Goal: Task Accomplishment & Management: Use online tool/utility

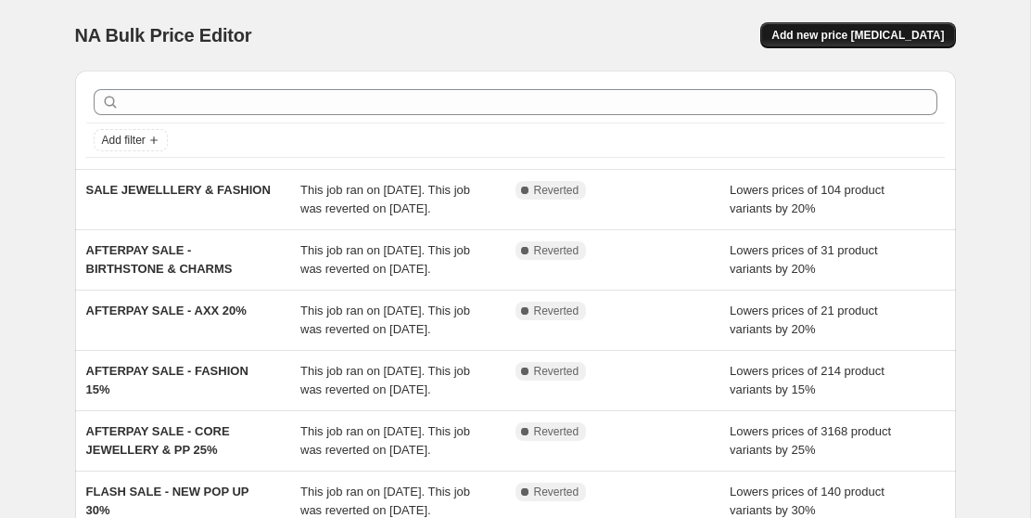
click at [864, 38] on span "Add new price change job" at bounding box center [858, 35] width 173 height 15
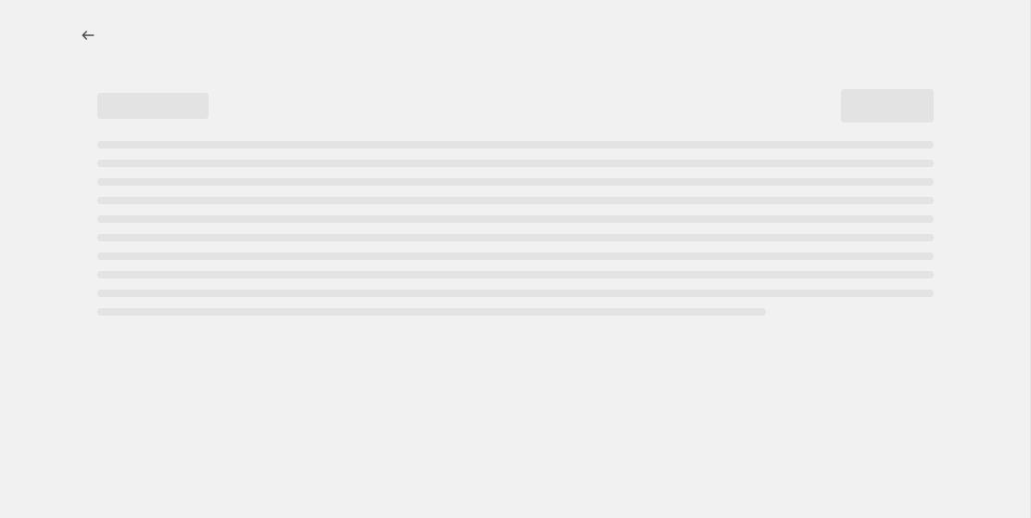
select select "percentage"
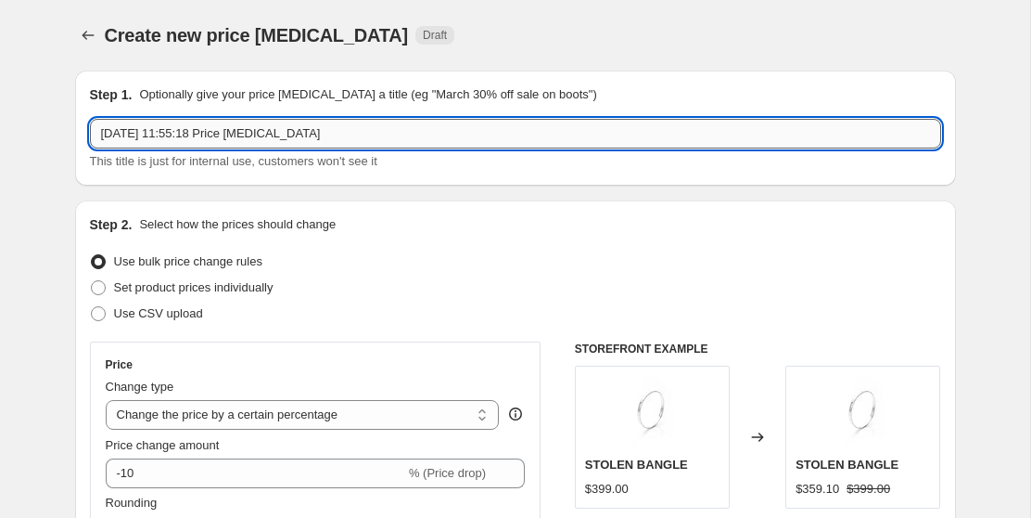
drag, startPoint x: 337, startPoint y: 130, endPoint x: 97, endPoint y: 126, distance: 239.3
click at [97, 126] on input "10 Sept 2025, 11:55:18 Price change job" at bounding box center [515, 134] width 851 height 30
type input "SPRING FASHION 20"
click at [394, 252] on div "Use bulk price change rules" at bounding box center [515, 262] width 851 height 26
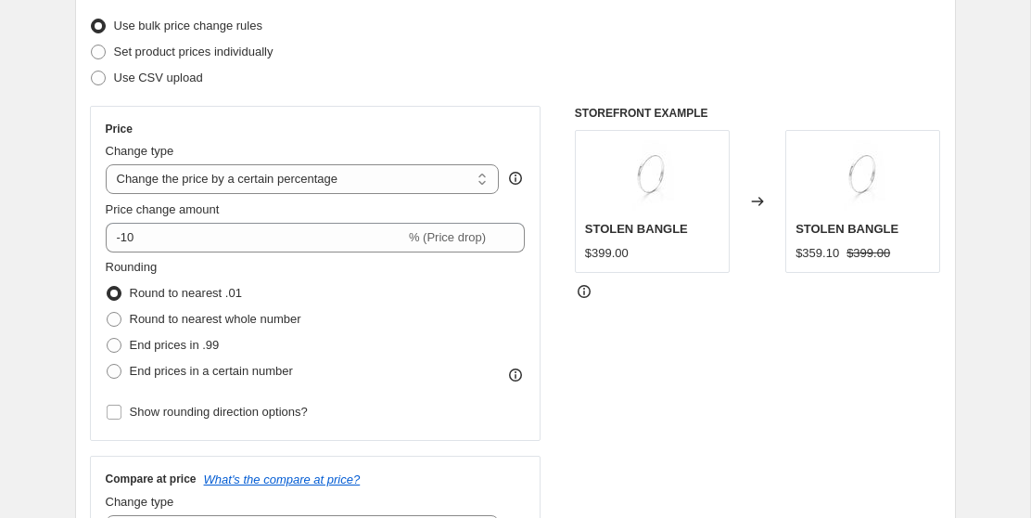
scroll to position [237, 0]
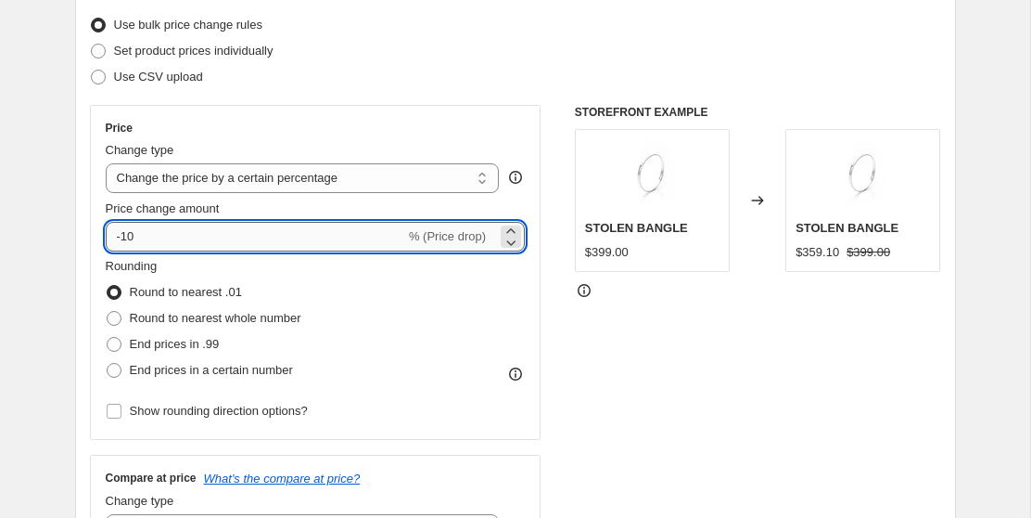
click at [155, 229] on input "-10" at bounding box center [256, 237] width 300 height 30
type input "-1"
type input "-20"
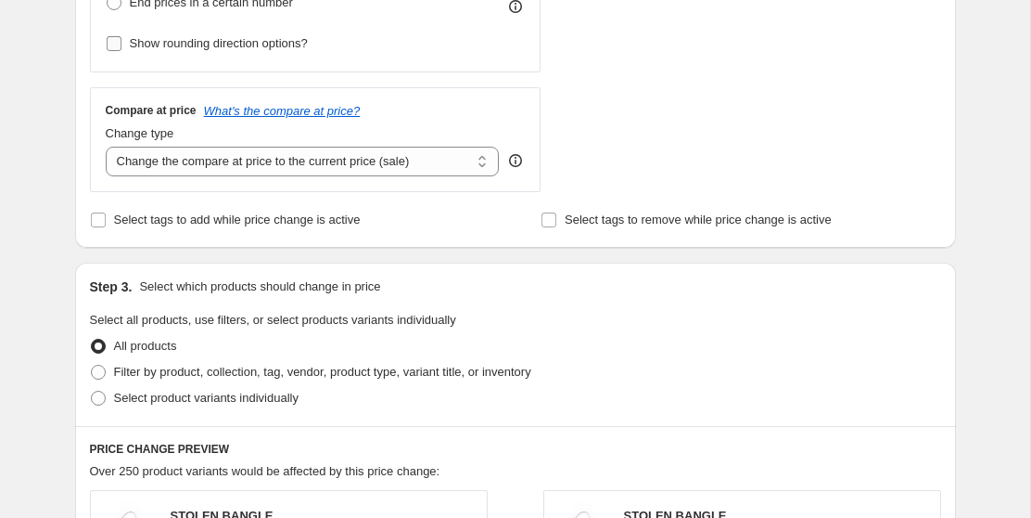
scroll to position [610, 0]
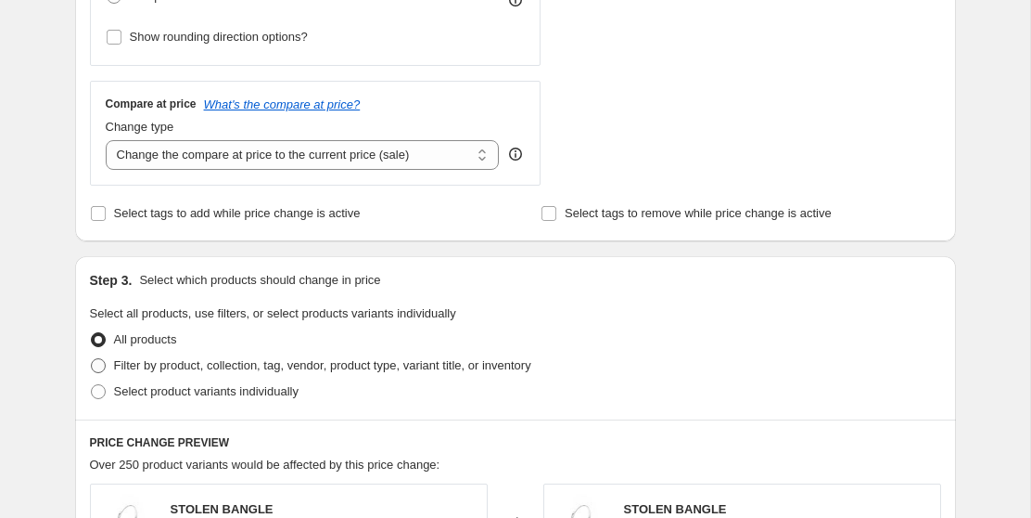
click at [134, 361] on span "Filter by product, collection, tag, vendor, product type, variant title, or inv…" at bounding box center [322, 365] width 417 height 14
click at [92, 359] on input "Filter by product, collection, tag, vendor, product type, variant title, or inv…" at bounding box center [91, 358] width 1 height 1
radio input "true"
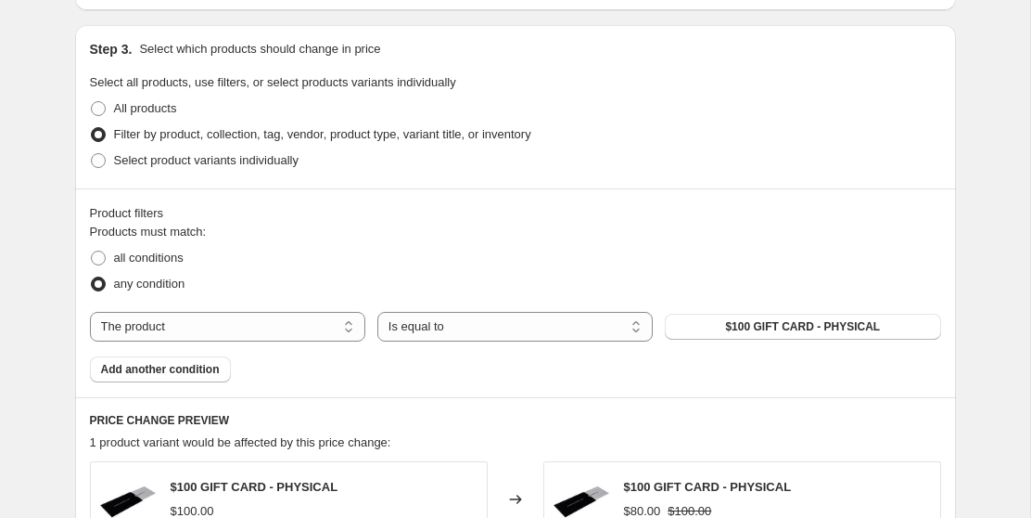
scroll to position [845, 0]
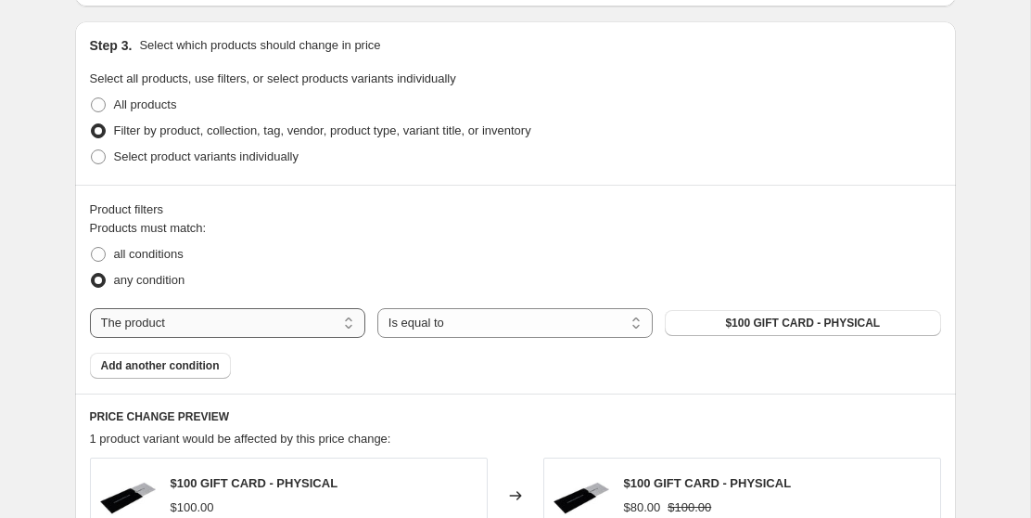
click at [291, 321] on select "The product The product's collection The product's tag The product's vendor The…" at bounding box center [227, 323] width 275 height 30
select select "vendor"
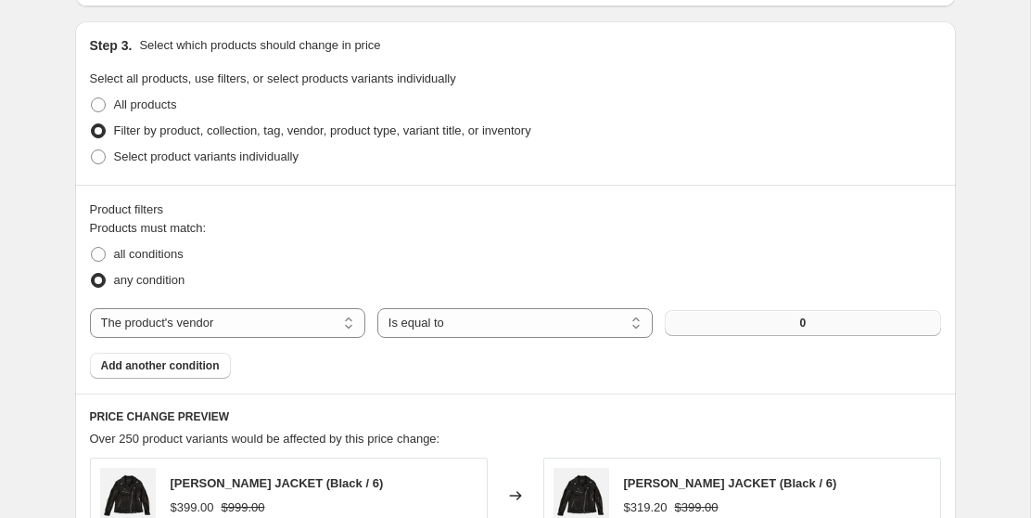
click at [773, 325] on button "0" at bounding box center [802, 323] width 275 height 26
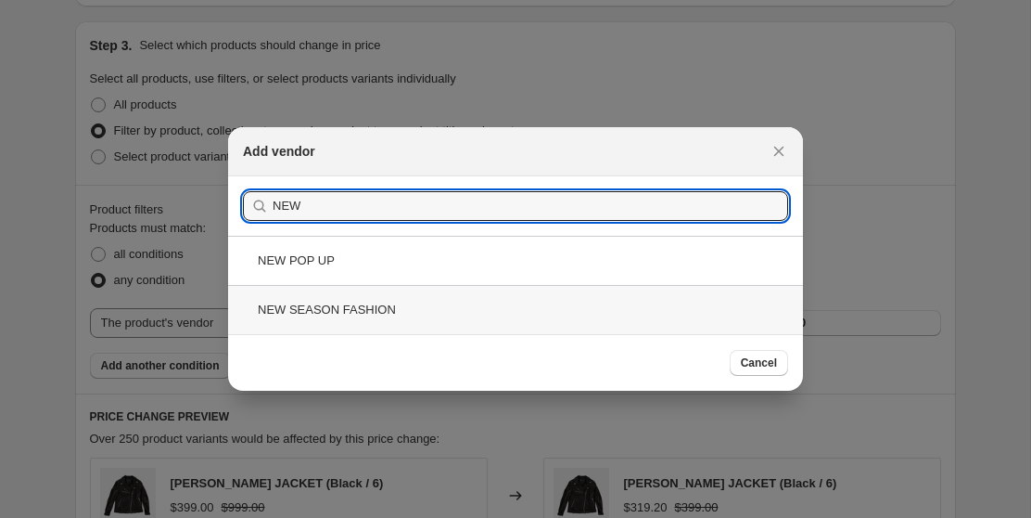
type input "NEW"
click at [367, 314] on div "NEW SEASON FASHION" at bounding box center [515, 309] width 575 height 49
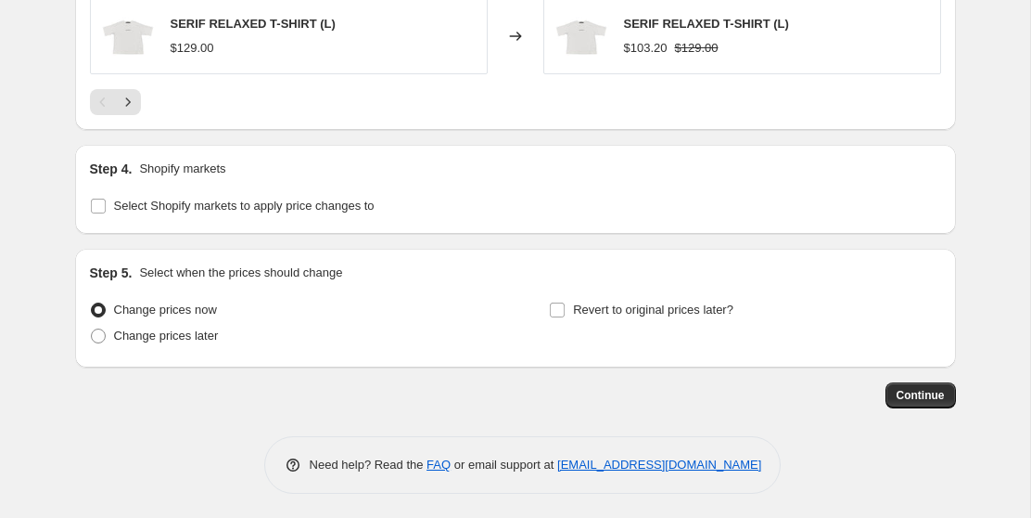
scroll to position [1649, 0]
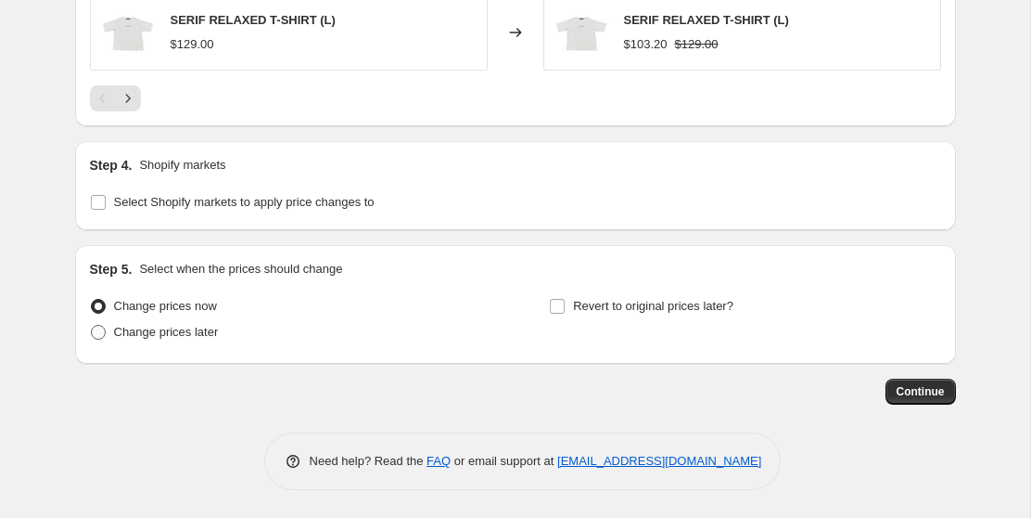
click at [208, 332] on span "Change prices later" at bounding box center [166, 332] width 105 height 14
click at [92, 326] on input "Change prices later" at bounding box center [91, 325] width 1 height 1
radio input "true"
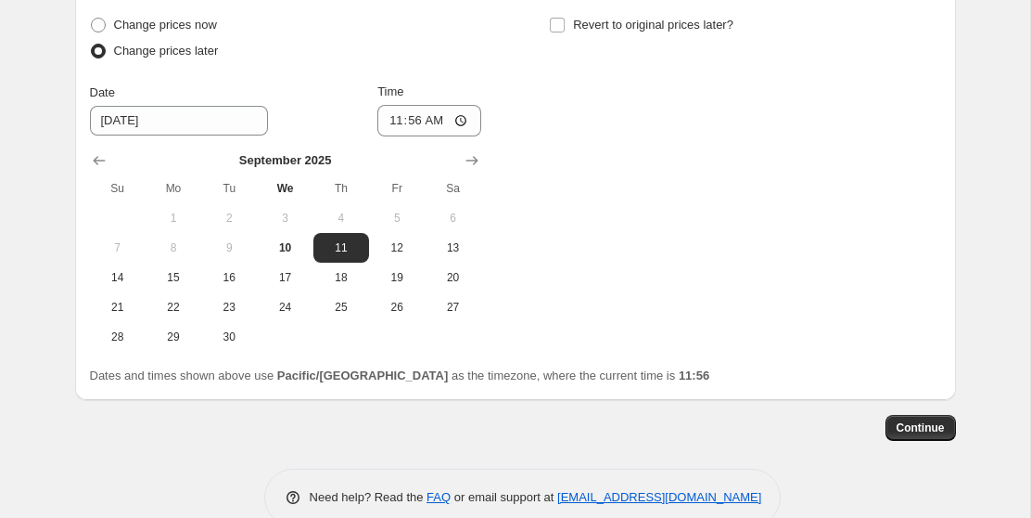
scroll to position [1934, 0]
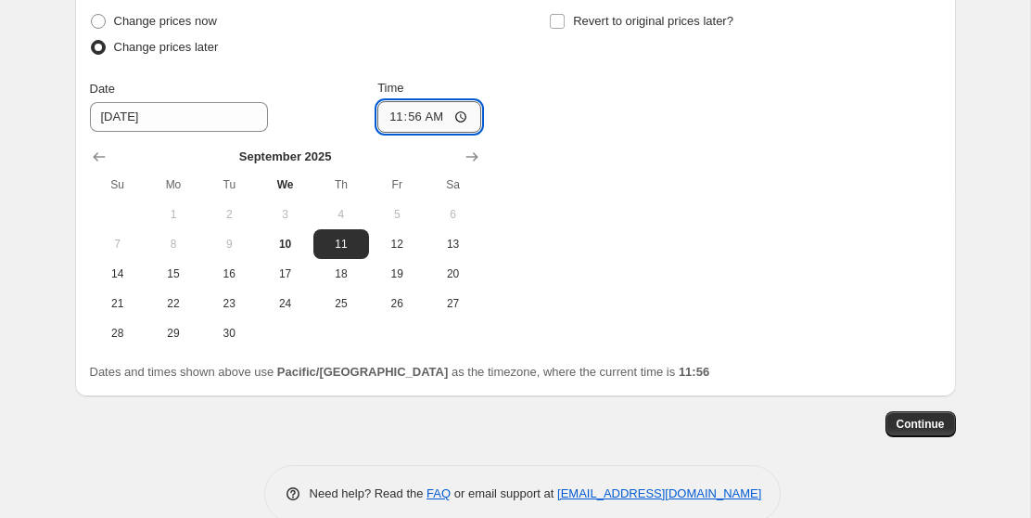
click at [416, 117] on input "11:56" at bounding box center [429, 117] width 104 height 32
click at [391, 117] on input "11:56" at bounding box center [429, 117] width 104 height 32
click at [461, 119] on input "11:56" at bounding box center [429, 117] width 104 height 32
type input "10:00"
click at [625, 245] on div "Change prices now Change prices later Date 9/11/2025 Time 10:00 September 2025 …" at bounding box center [515, 177] width 851 height 339
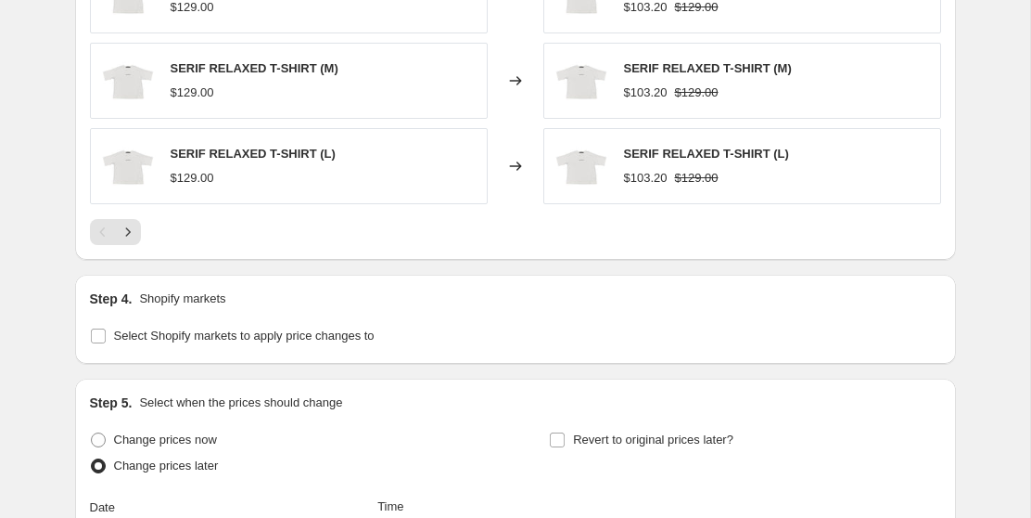
scroll to position [1513, 0]
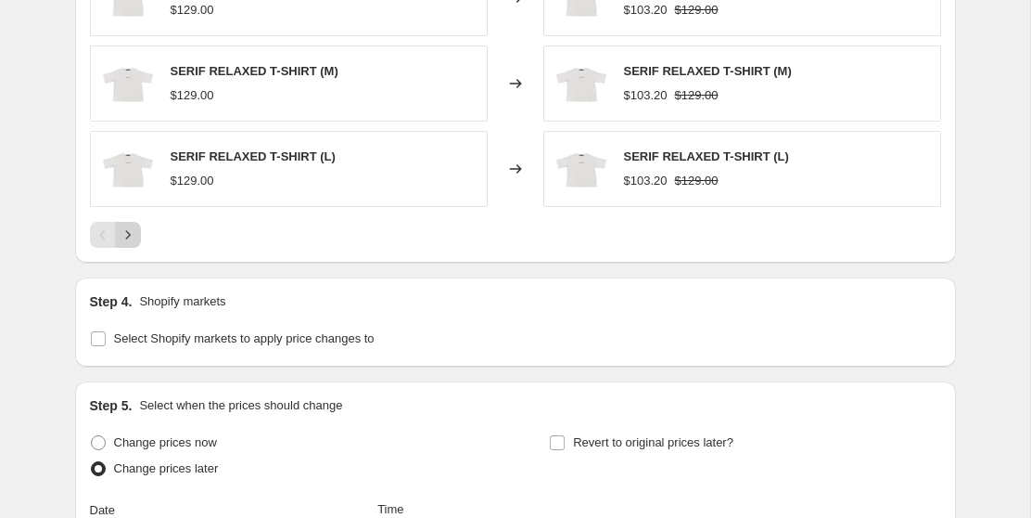
click at [131, 236] on icon "Next" at bounding box center [128, 234] width 19 height 19
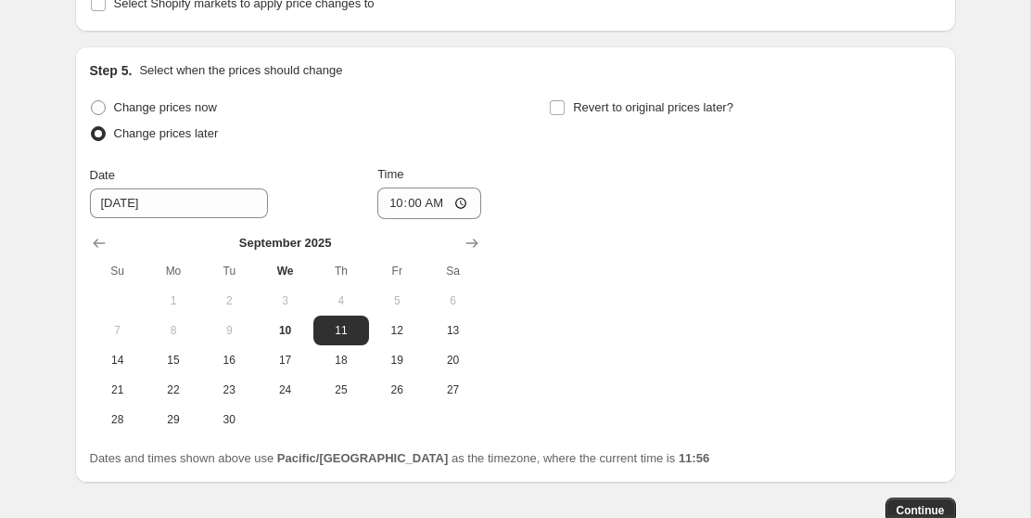
scroll to position [1966, 0]
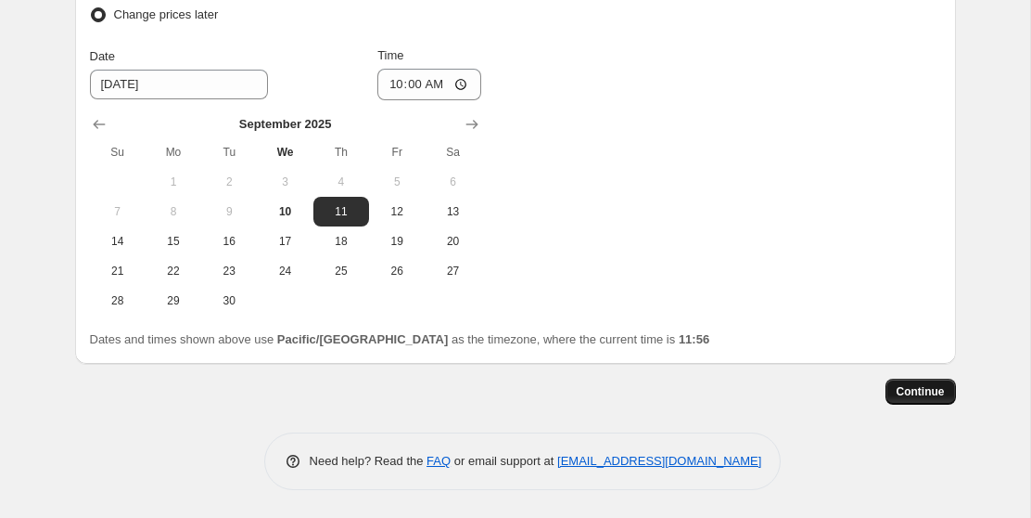
click at [907, 393] on span "Continue" at bounding box center [921, 391] width 48 height 15
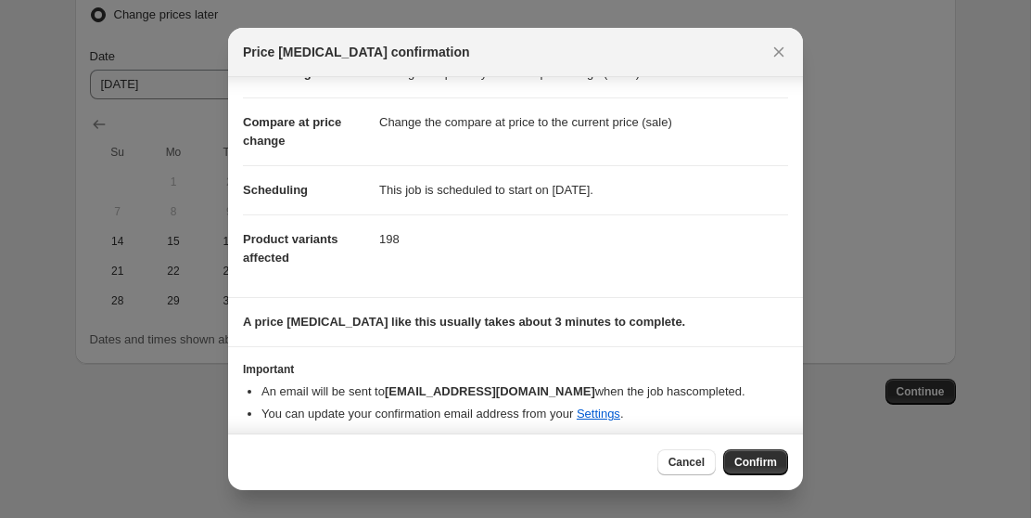
scroll to position [70, 0]
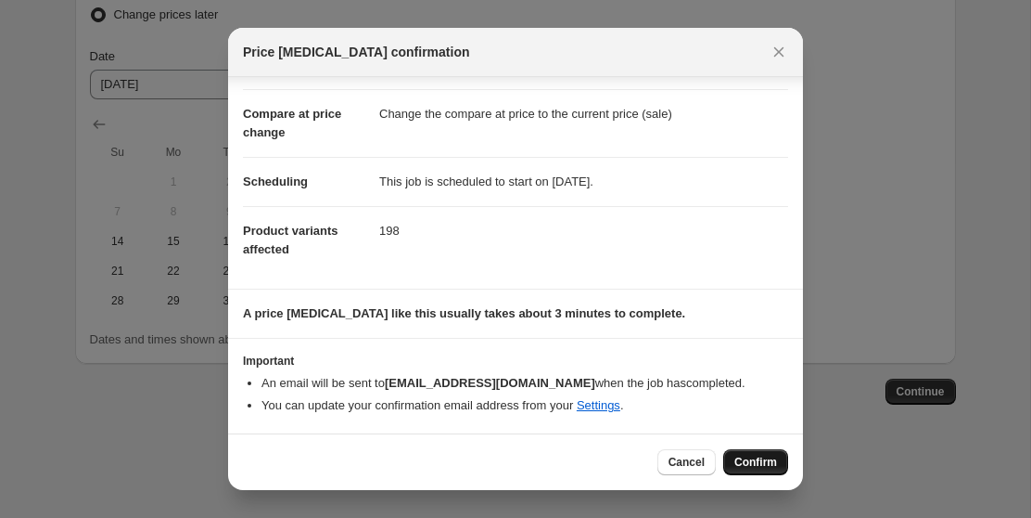
click at [755, 463] on span "Confirm" at bounding box center [756, 461] width 43 height 15
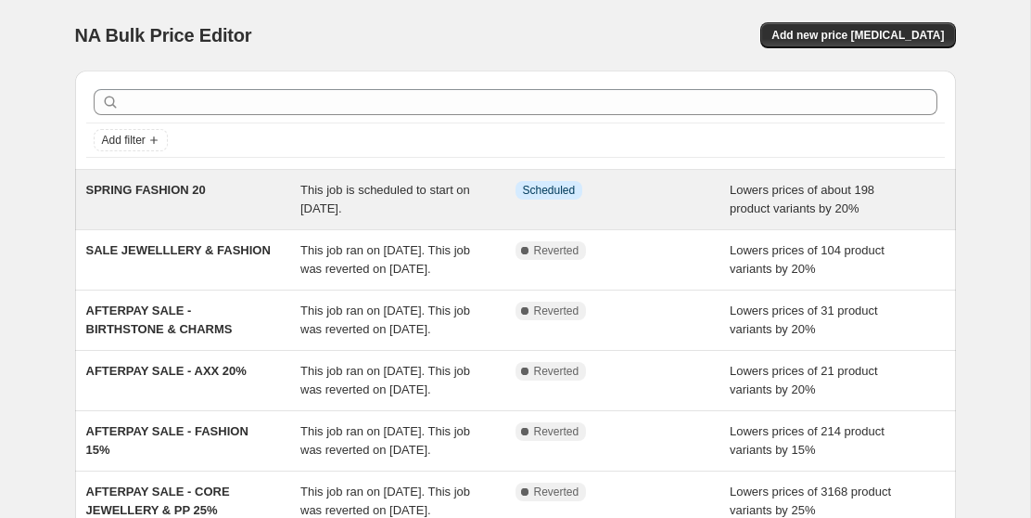
click at [249, 198] on div "SPRING FASHION 20" at bounding box center [193, 199] width 215 height 37
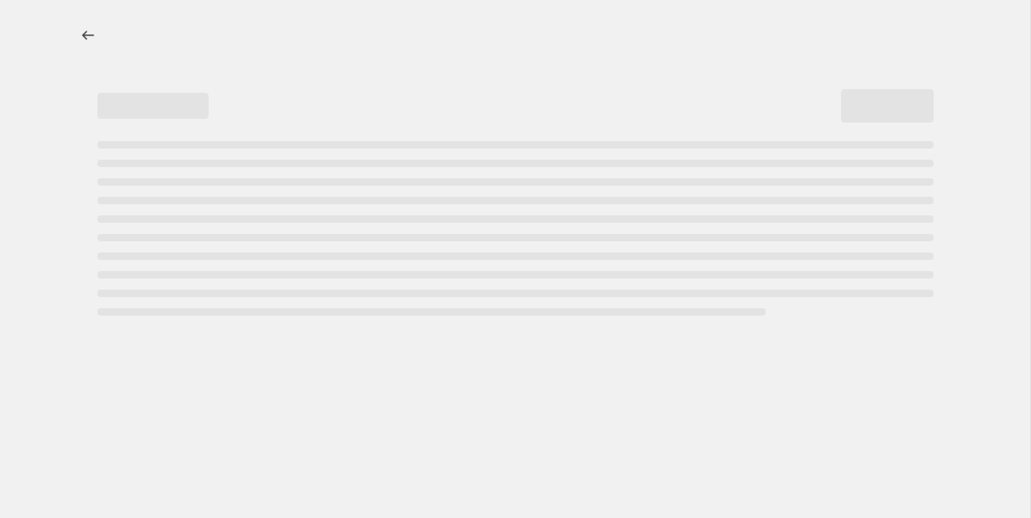
select select "percentage"
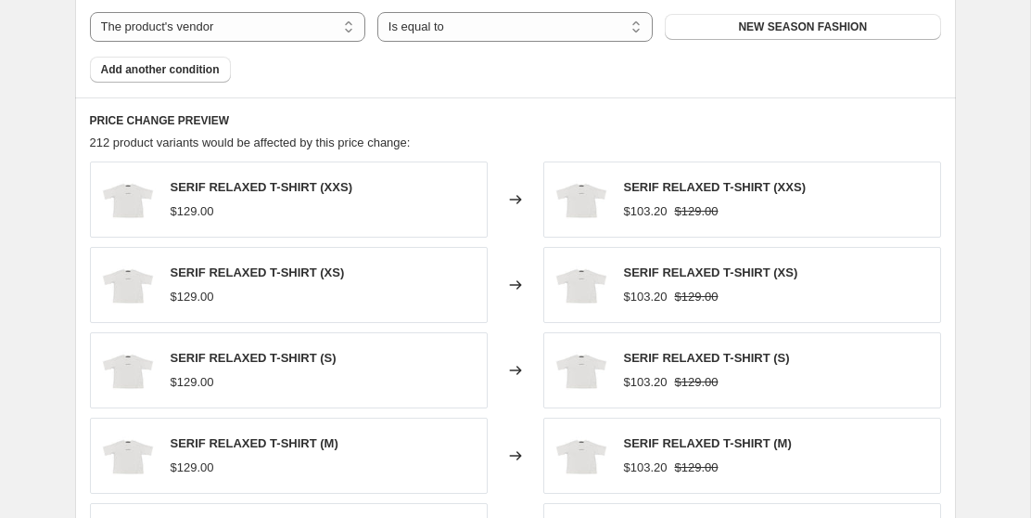
scroll to position [1256, 0]
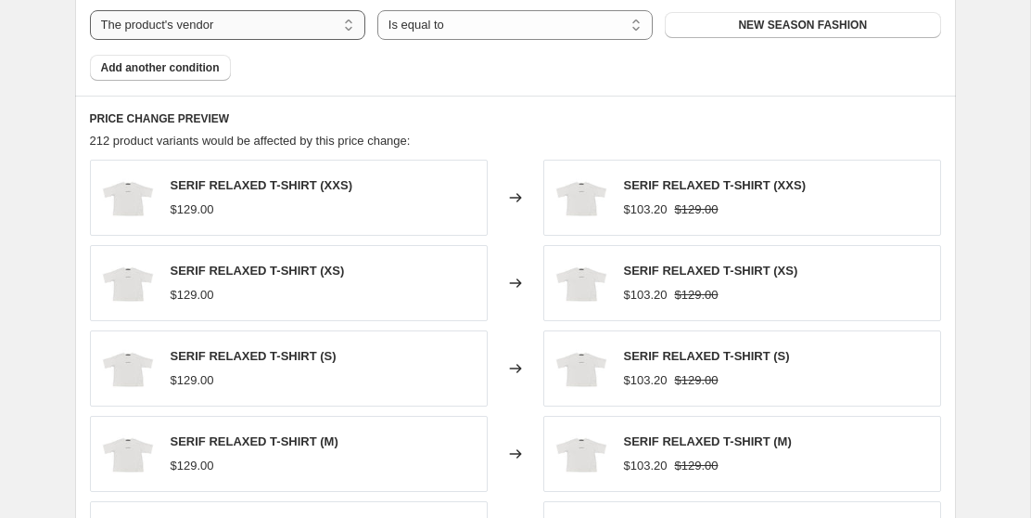
click at [284, 26] on select "The product The product's collection The product's tag The product's vendor The…" at bounding box center [227, 25] width 275 height 30
select select "tag"
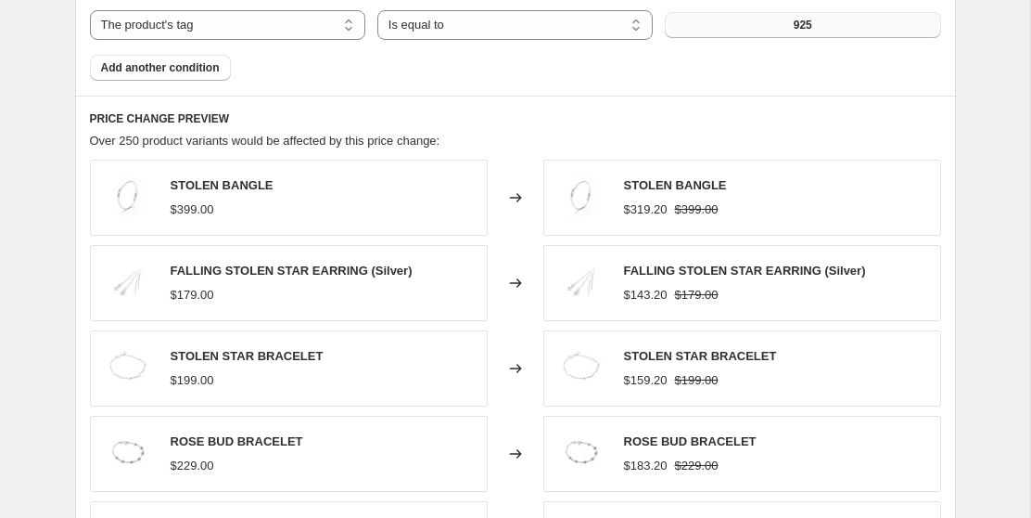
click at [830, 21] on button "925" at bounding box center [802, 25] width 275 height 26
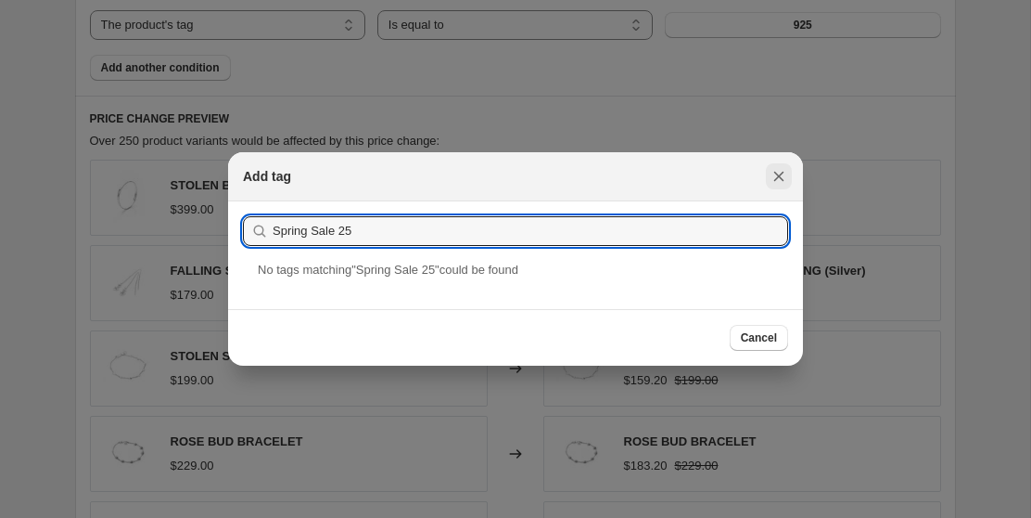
type input "Spring Sale 25"
click at [773, 177] on icon "Close" at bounding box center [779, 176] width 19 height 19
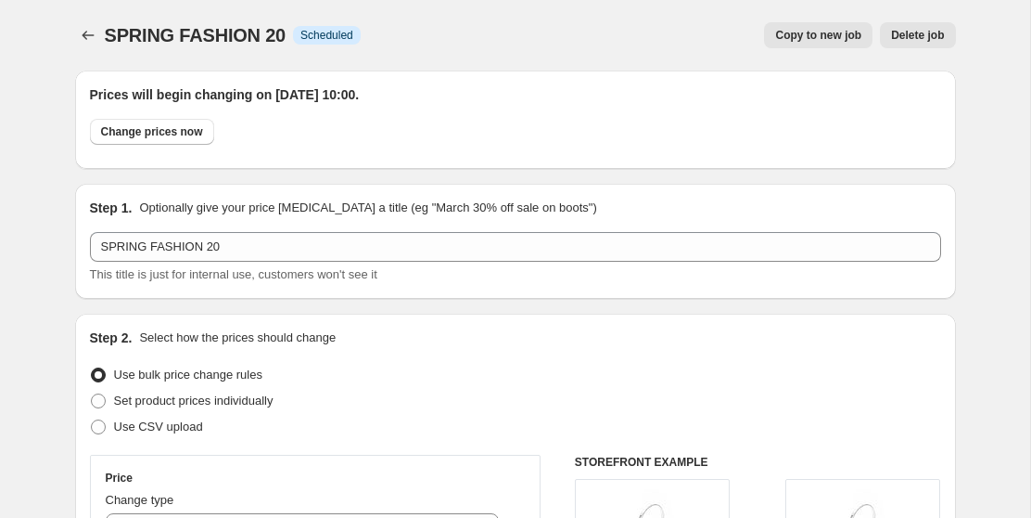
scroll to position [1256, 0]
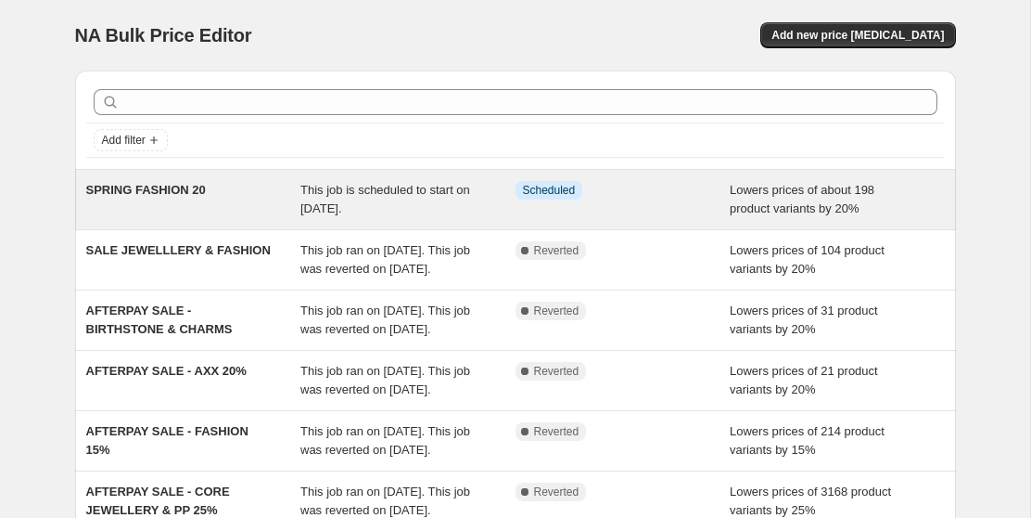
click at [681, 196] on div "Info Scheduled" at bounding box center [609, 190] width 187 height 19
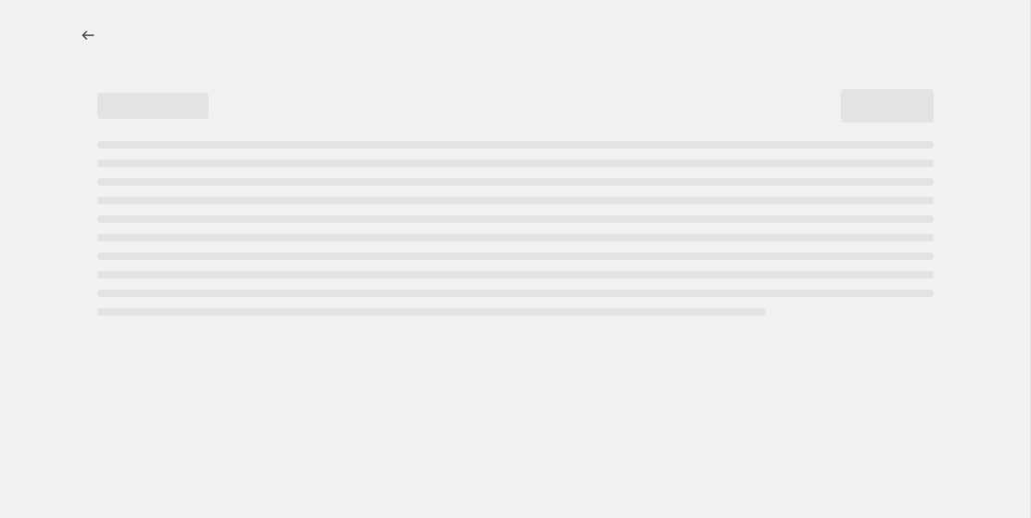
select select "percentage"
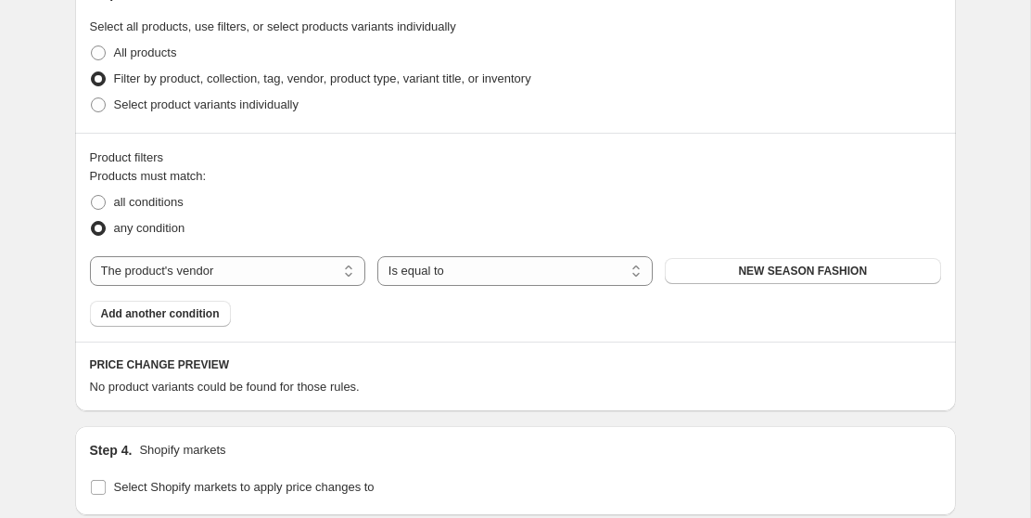
scroll to position [1011, 0]
click at [316, 272] on select "The product The product's collection The product's tag The product's vendor The…" at bounding box center [227, 270] width 275 height 30
select select "tag"
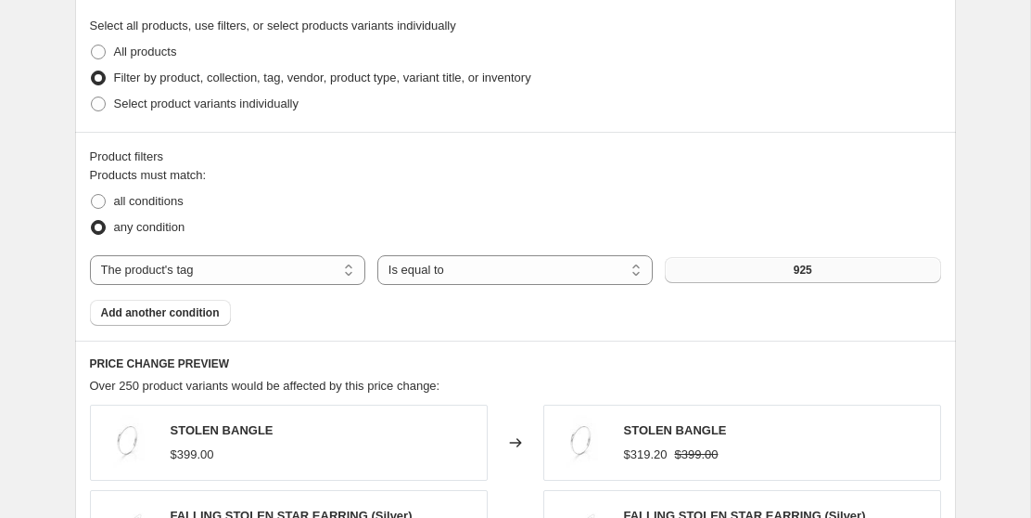
click at [811, 270] on span "925" at bounding box center [803, 269] width 19 height 15
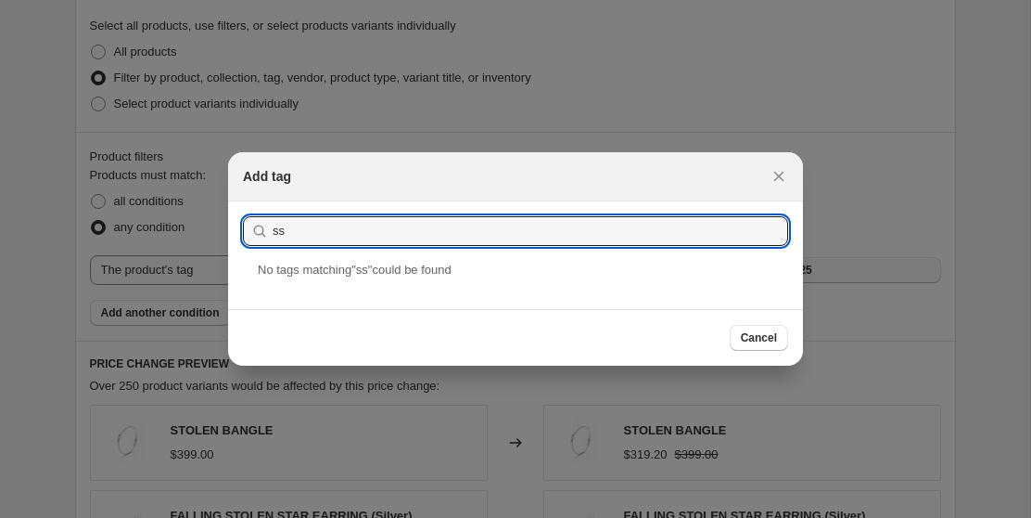
type input "s"
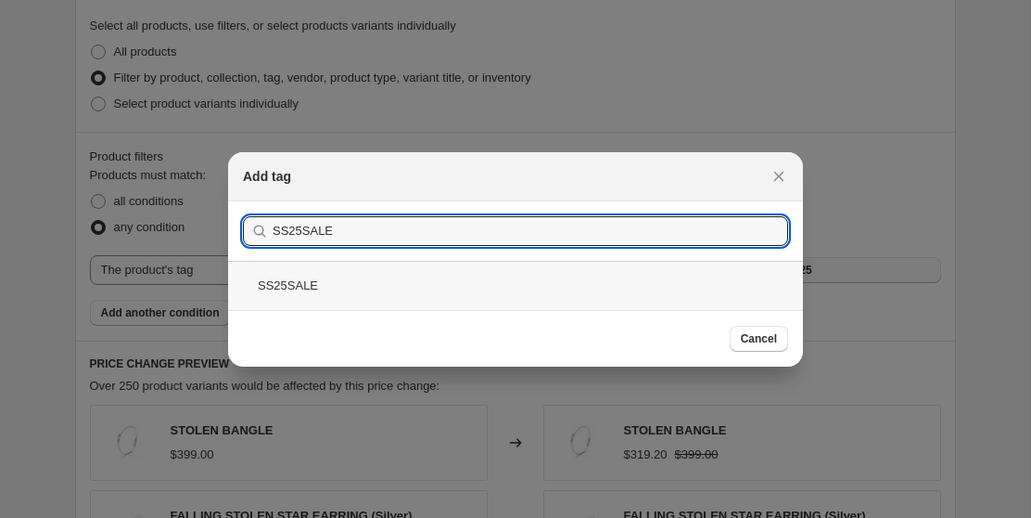
type input "SS25SALE"
click at [329, 284] on div "SS25SALE" at bounding box center [515, 285] width 575 height 49
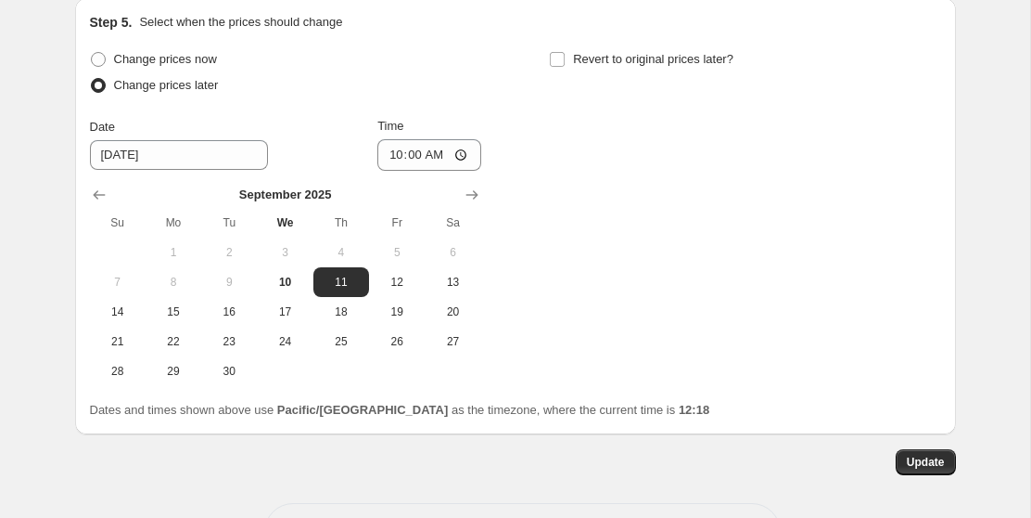
scroll to position [2011, 0]
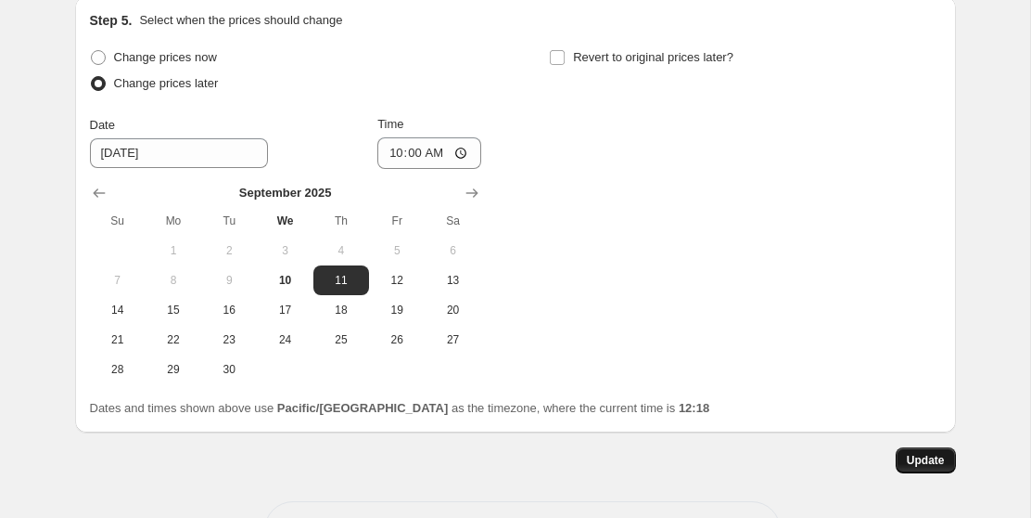
click at [925, 456] on span "Update" at bounding box center [926, 460] width 38 height 15
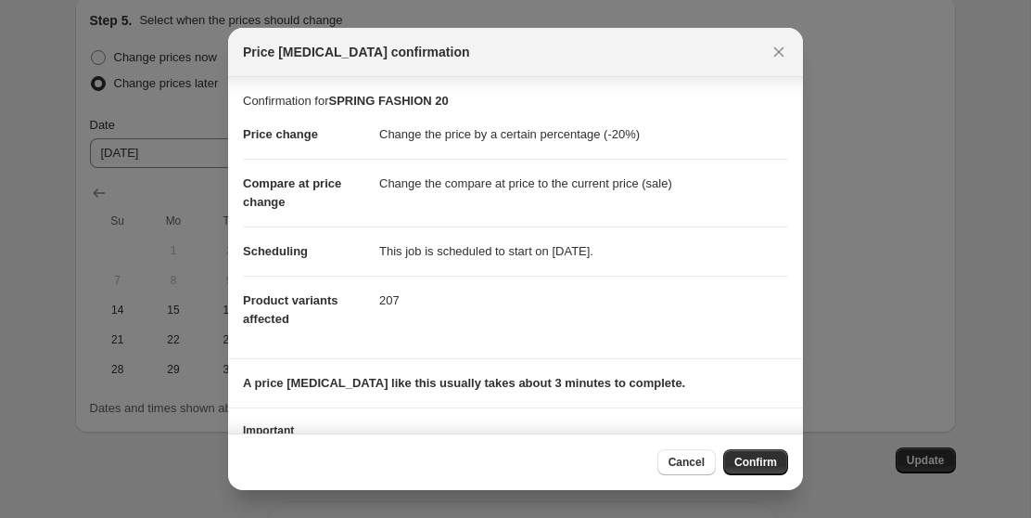
scroll to position [70, 0]
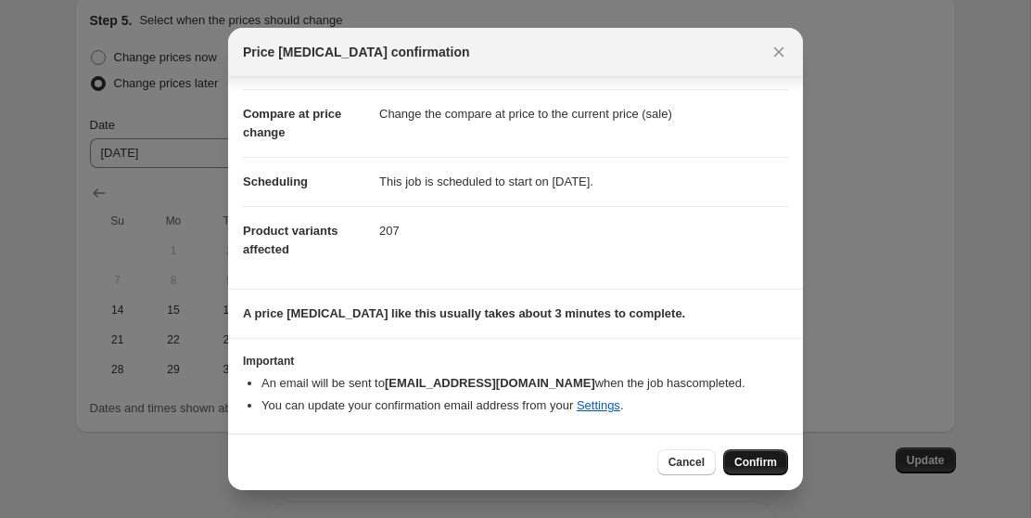
click at [762, 464] on span "Confirm" at bounding box center [756, 461] width 43 height 15
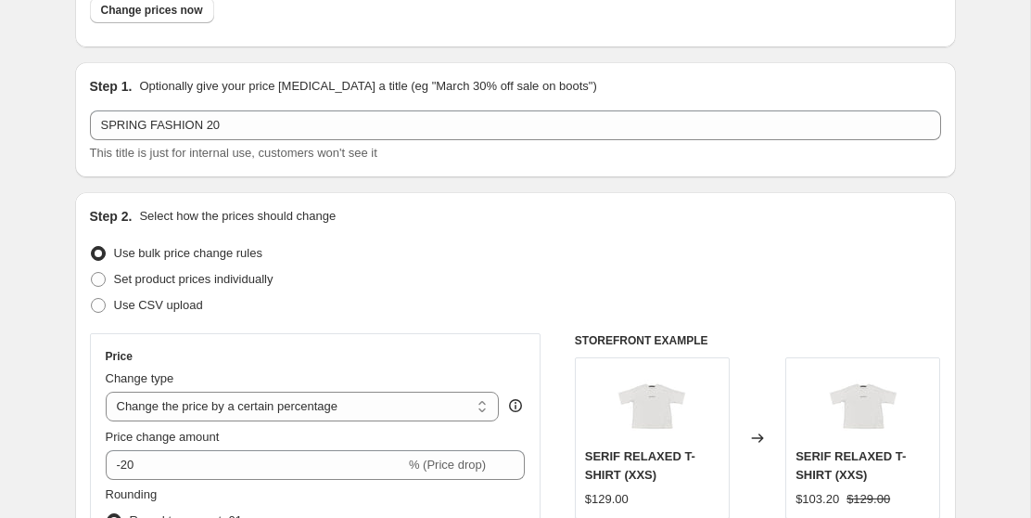
scroll to position [0, 0]
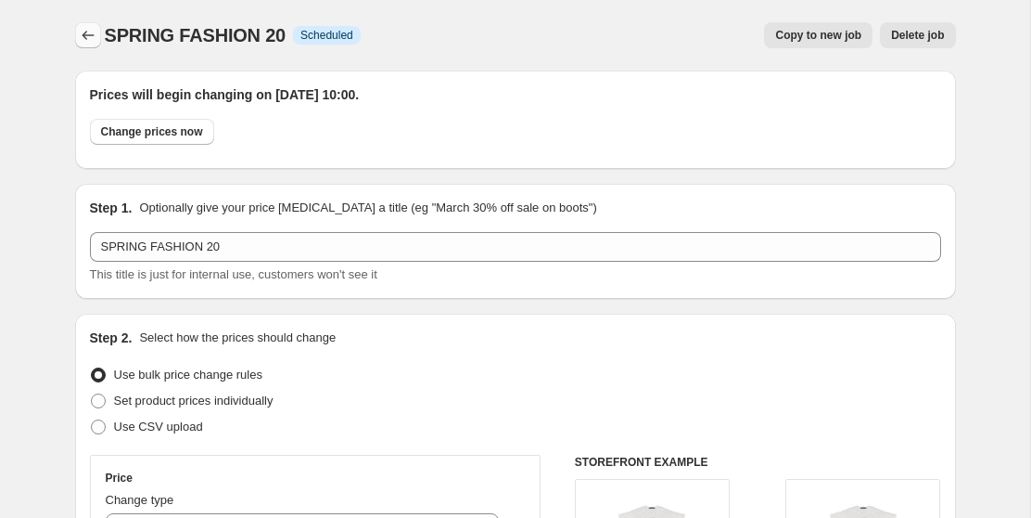
click at [83, 35] on icon "Price change jobs" at bounding box center [88, 35] width 12 height 9
